Goal: Task Accomplishment & Management: Use online tool/utility

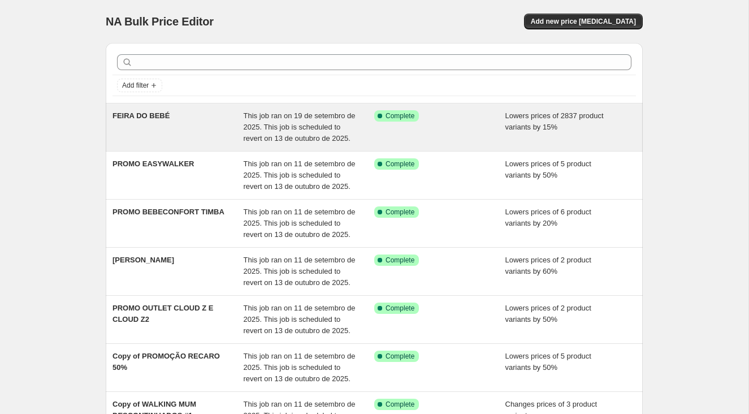
click at [129, 116] on span "FEIRA DO BEBÉ" at bounding box center [140, 115] width 57 height 8
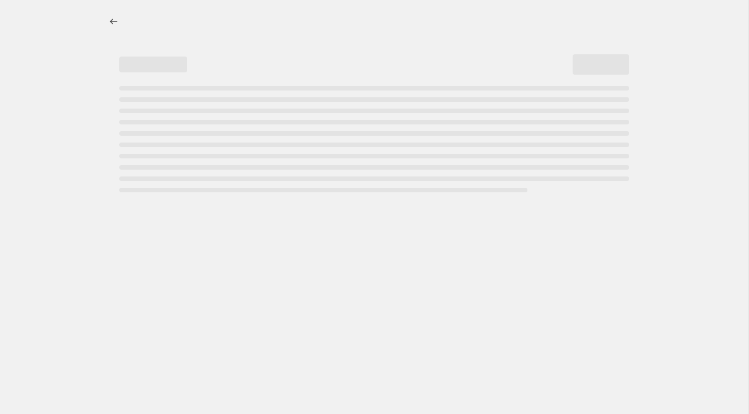
select select "percentage"
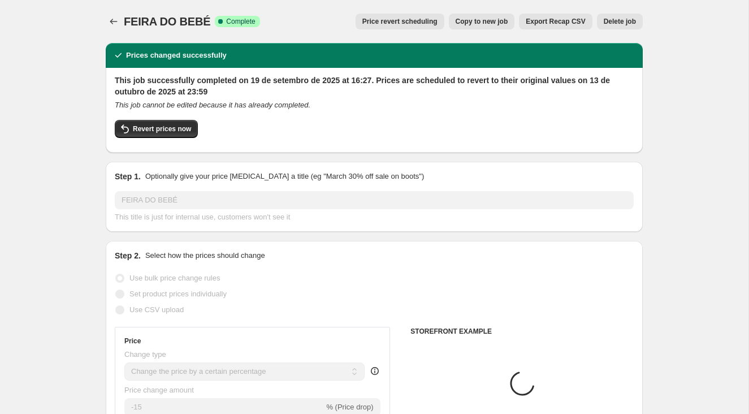
select select "collection"
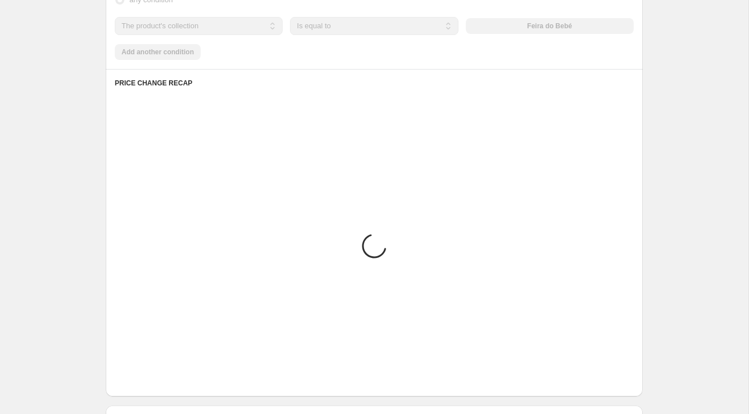
scroll to position [876, 0]
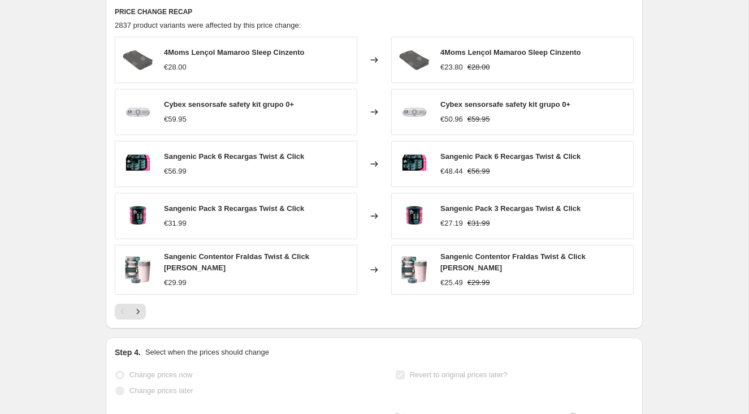
click at [565, 201] on div "Sangenic Pack 3 Recargas Twist & Click €27.19 €31.99" at bounding box center [512, 216] width 243 height 46
copy span "Sangenic Pack 3 Recargas Twist & Click"
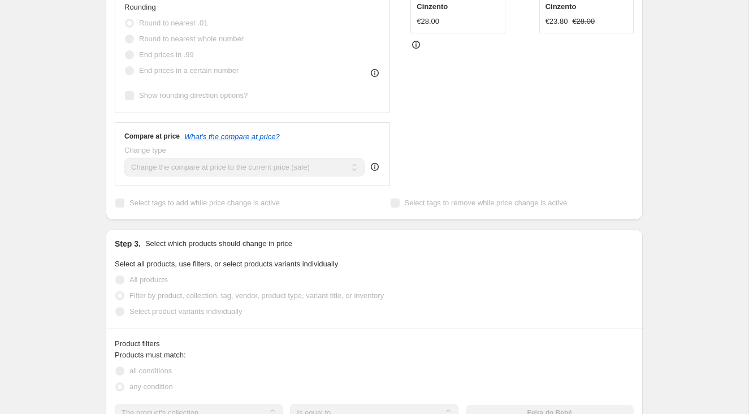
scroll to position [440, 0]
